Goal: Information Seeking & Learning: Learn about a topic

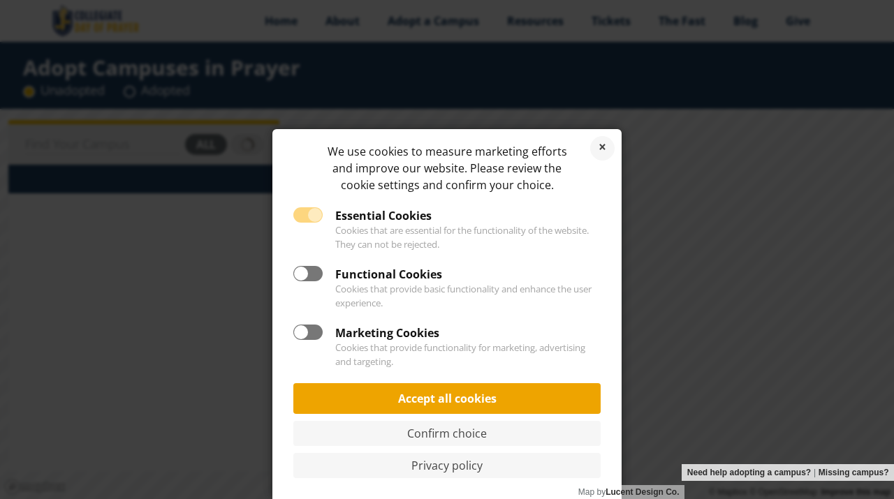
click at [504, 395] on link "Accept all cookies" at bounding box center [446, 398] width 307 height 31
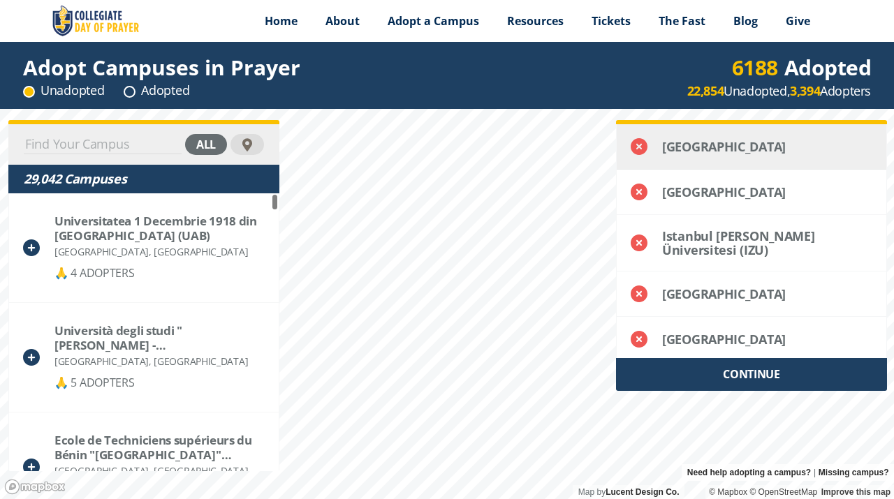
click at [645, 149] on icon at bounding box center [639, 146] width 17 height 17
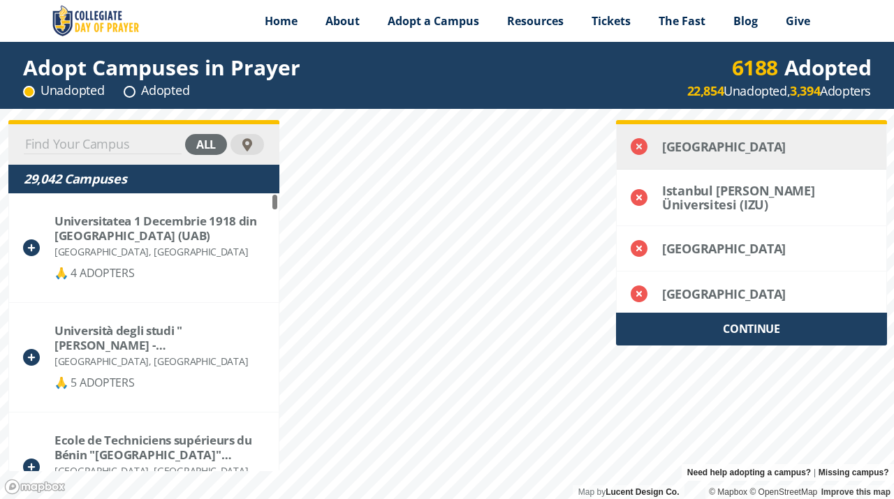
click at [643, 152] on icon at bounding box center [639, 146] width 17 height 17
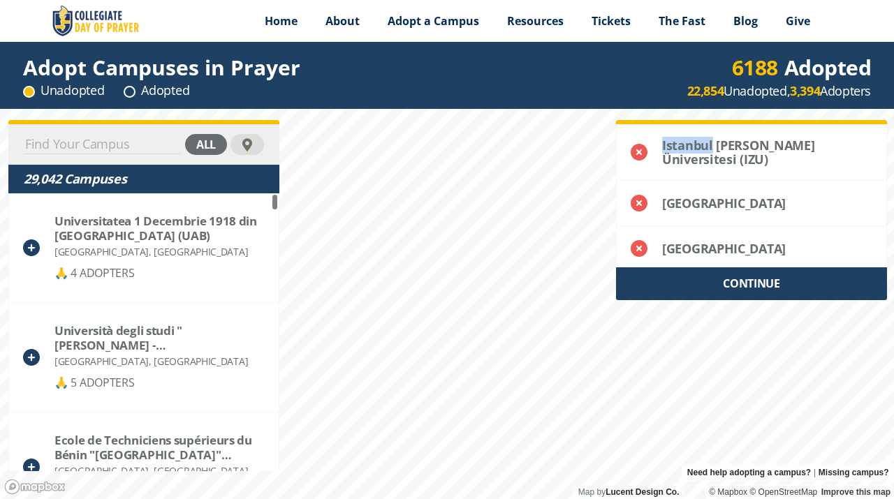
click at [643, 152] on icon at bounding box center [639, 152] width 17 height 17
click at [643, 195] on icon at bounding box center [639, 203] width 17 height 17
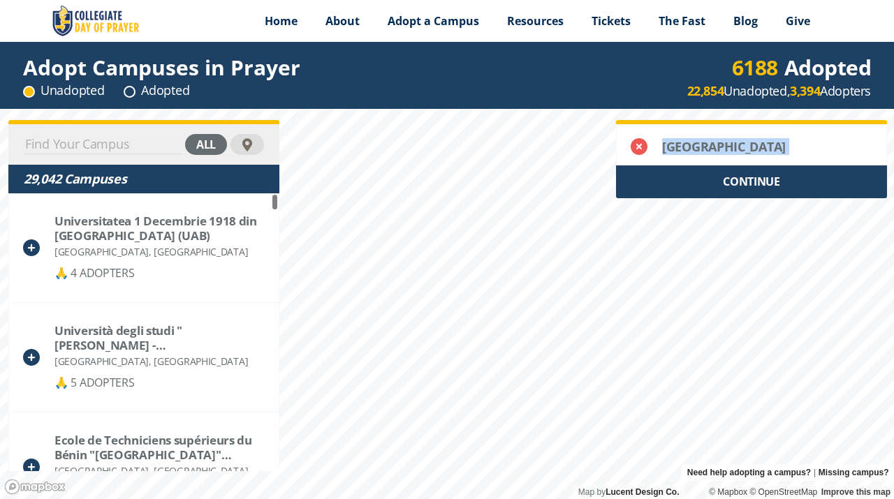
click at [643, 152] on icon at bounding box center [639, 146] width 17 height 17
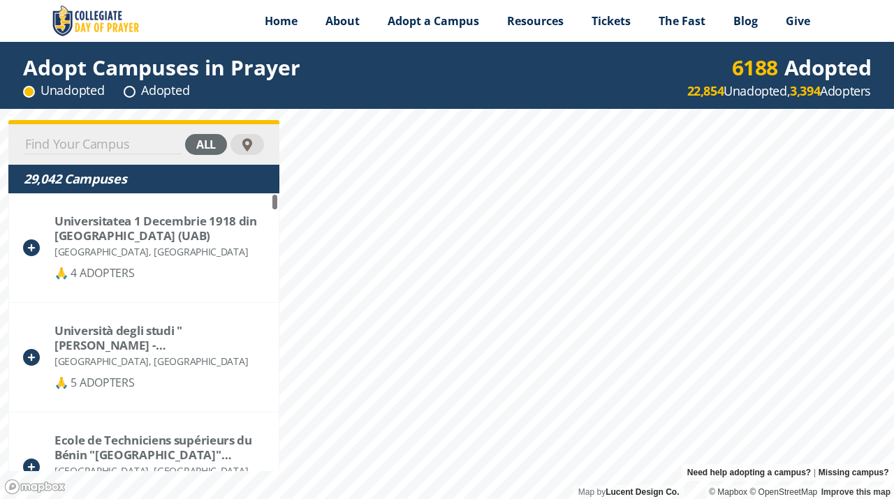
click at [251, 142] on div at bounding box center [247, 145] width 16 height 16
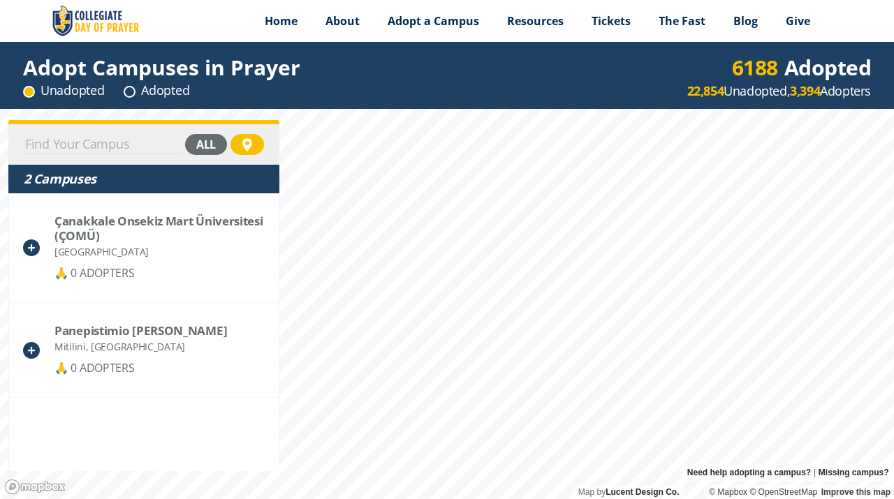
click at [209, 142] on div "all" at bounding box center [206, 144] width 42 height 21
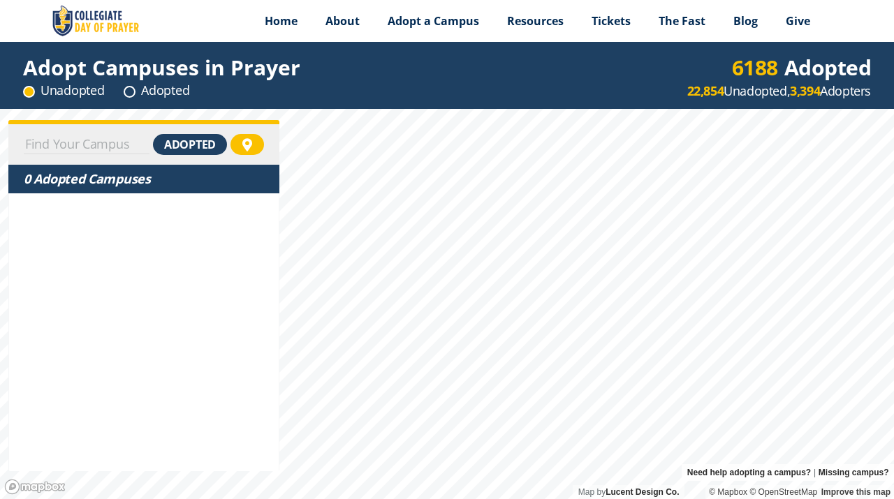
click at [191, 147] on div "adopted" at bounding box center [190, 144] width 74 height 21
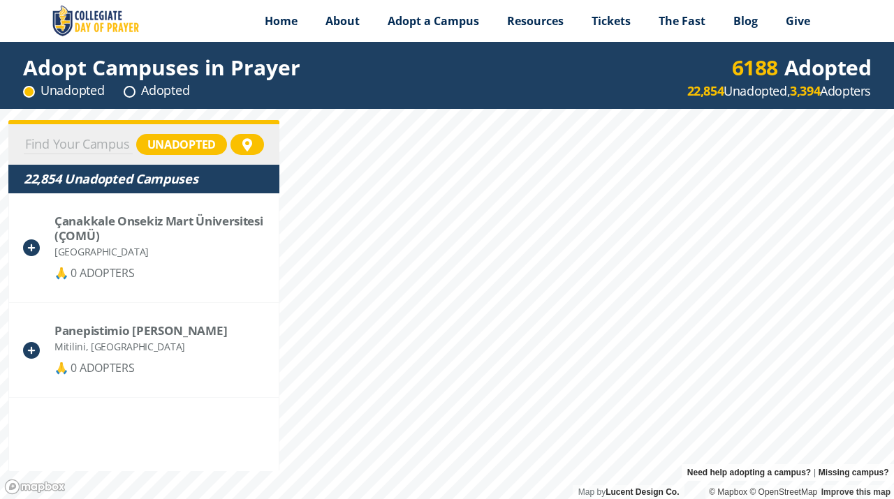
click at [195, 149] on div "unadopted" at bounding box center [181, 144] width 91 height 21
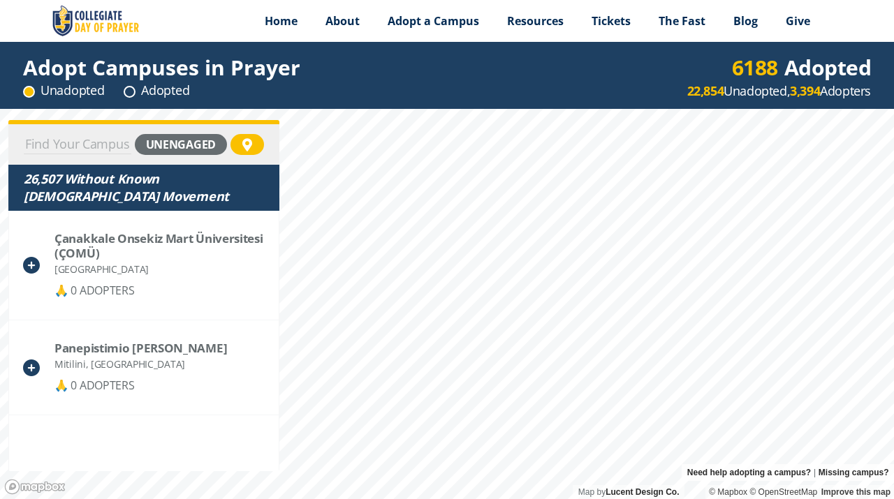
click at [188, 450] on div "unengaged 26,507 Without Known [DEMOGRAPHIC_DATA] Movement Çanakkale Onsekiz Ma…" at bounding box center [447, 304] width 894 height 390
click at [195, 132] on div "unengaged" at bounding box center [143, 144] width 271 height 40
click at [189, 149] on div "unengaged" at bounding box center [181, 144] width 92 height 21
